Goal: Task Accomplishment & Management: Manage account settings

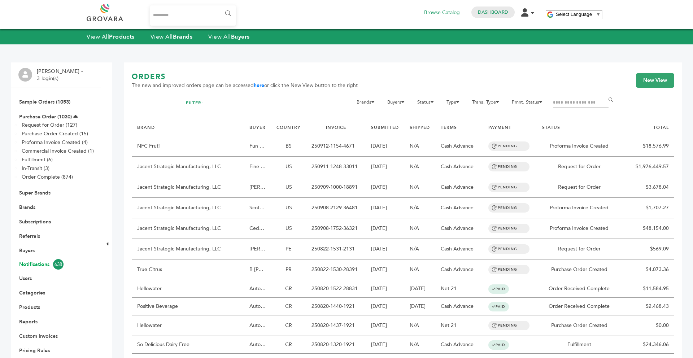
click at [36, 264] on link "Notifications 638" at bounding box center [56, 264] width 74 height 10
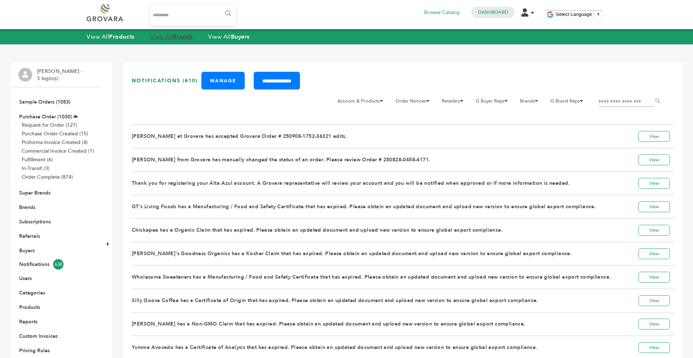
click at [181, 37] on strong "Brands" at bounding box center [182, 37] width 19 height 8
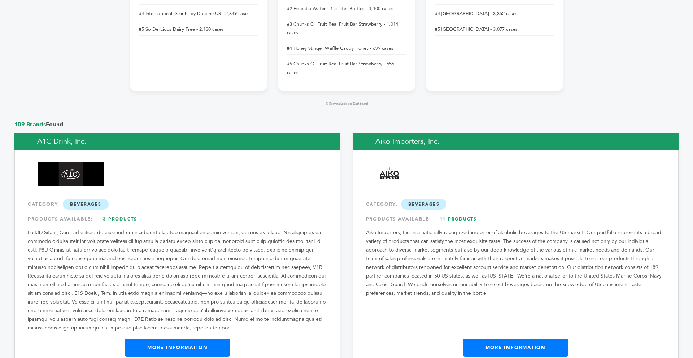
scroll to position [541, 0]
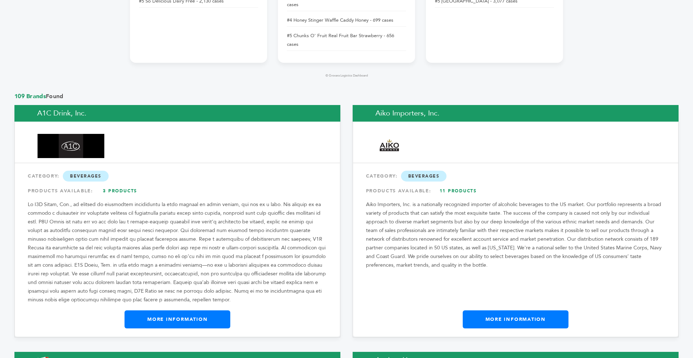
click at [151, 310] on link "More Information" at bounding box center [177, 319] width 106 height 18
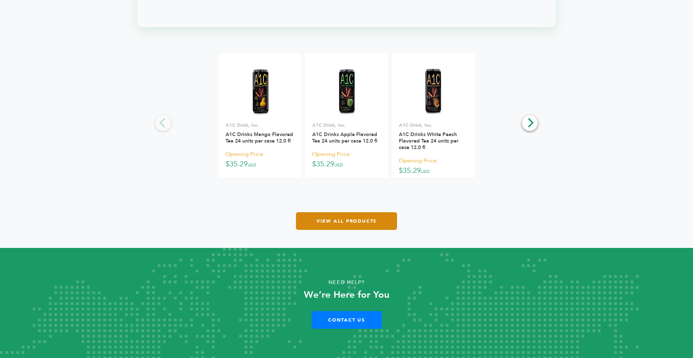
scroll to position [937, 0]
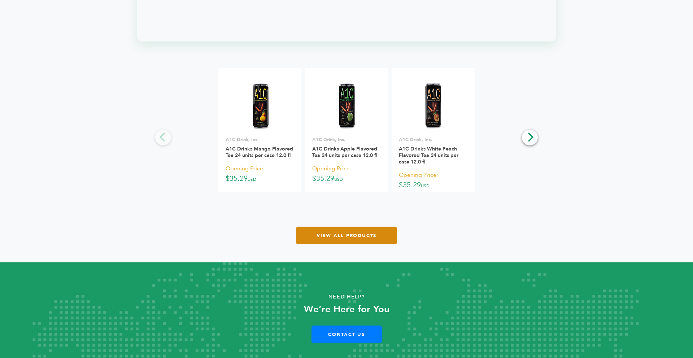
click at [348, 229] on link "View All Products" at bounding box center [346, 236] width 101 height 18
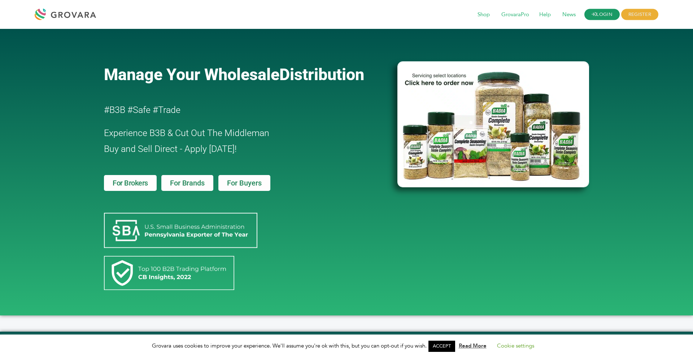
click at [596, 19] on link "LOGIN" at bounding box center [601, 14] width 35 height 11
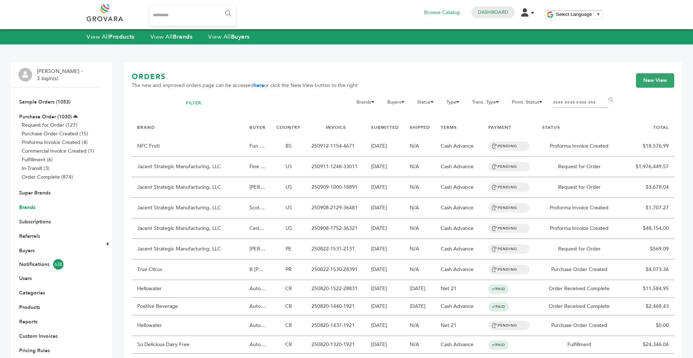
click at [30, 208] on link "Brands" at bounding box center [27, 207] width 16 height 7
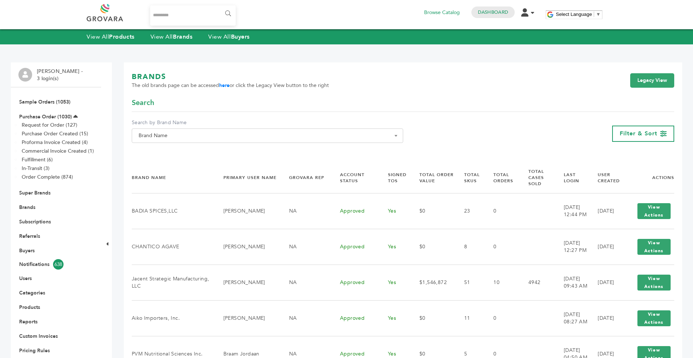
click at [257, 137] on span "Brand Name" at bounding box center [267, 136] width 263 height 10
click at [225, 147] on input "Search" at bounding box center [267, 148] width 268 height 9
type input "********"
select select "********"
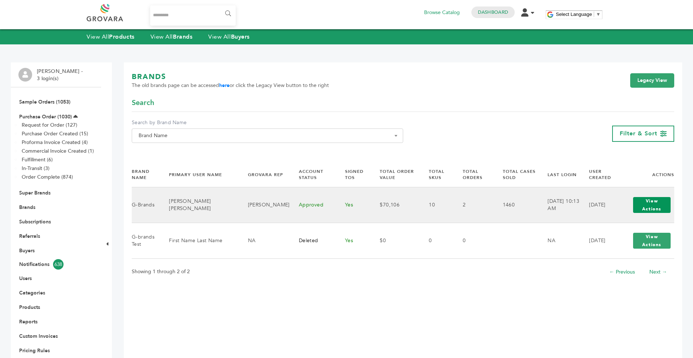
click at [656, 209] on button "View Actions" at bounding box center [652, 205] width 38 height 16
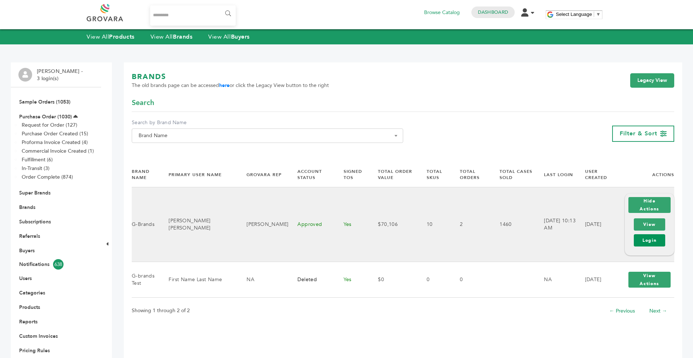
click at [649, 234] on link "Login" at bounding box center [648, 240] width 31 height 12
